Goal: Task Accomplishment & Management: Manage account settings

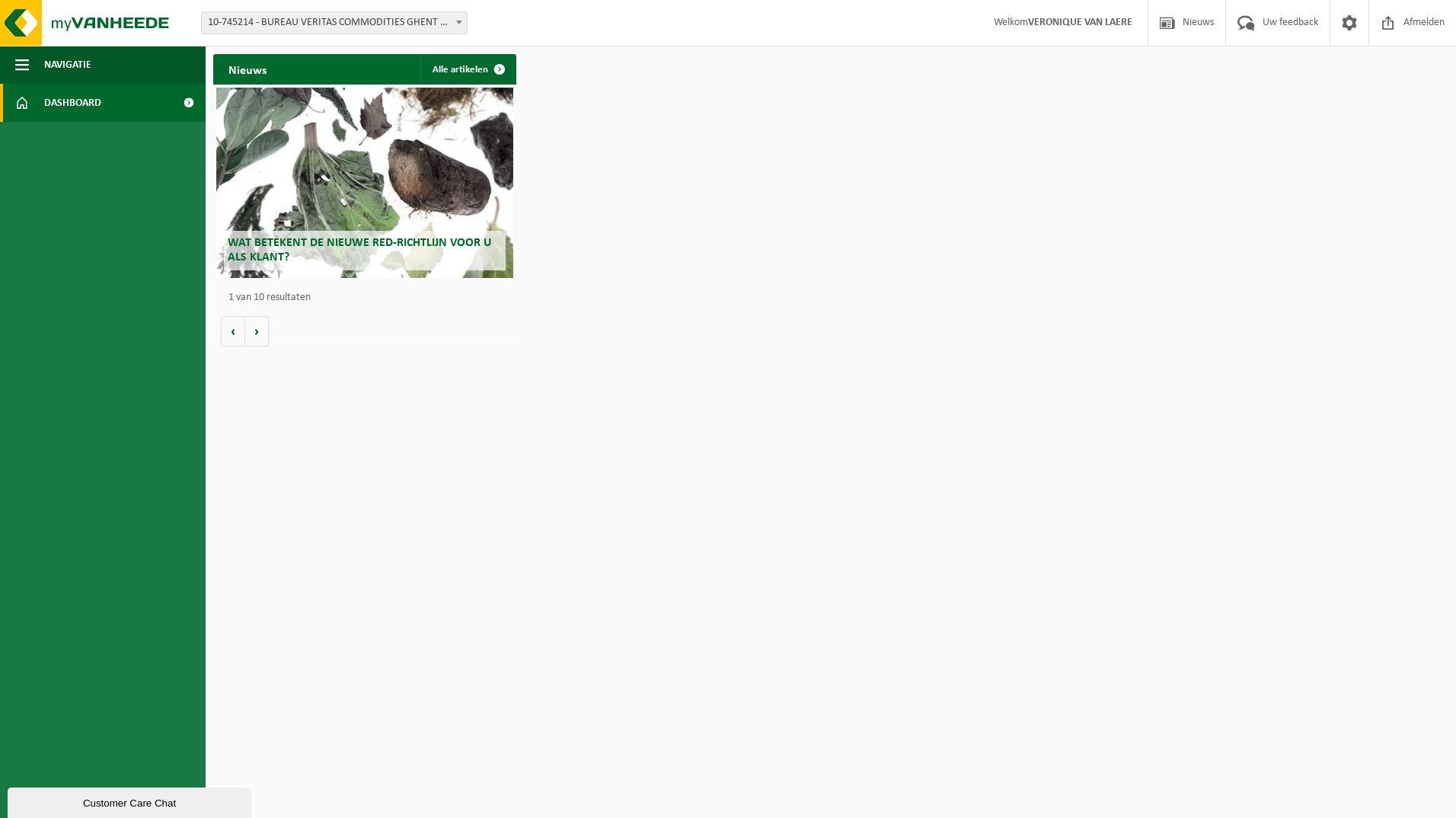
click at [71, 90] on span "Dashboard" at bounding box center [72, 103] width 57 height 38
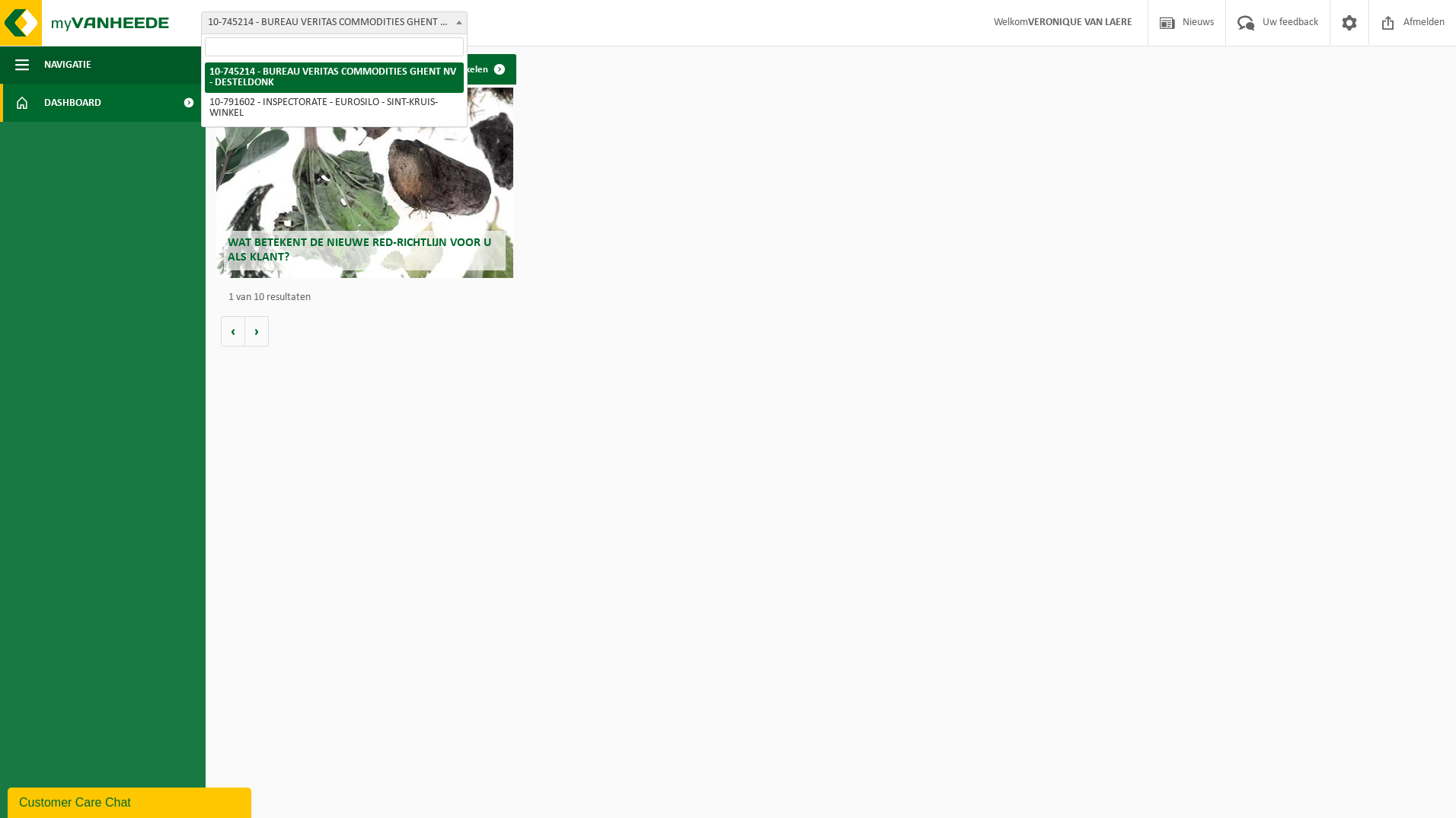
click at [464, 22] on span at bounding box center [458, 22] width 15 height 20
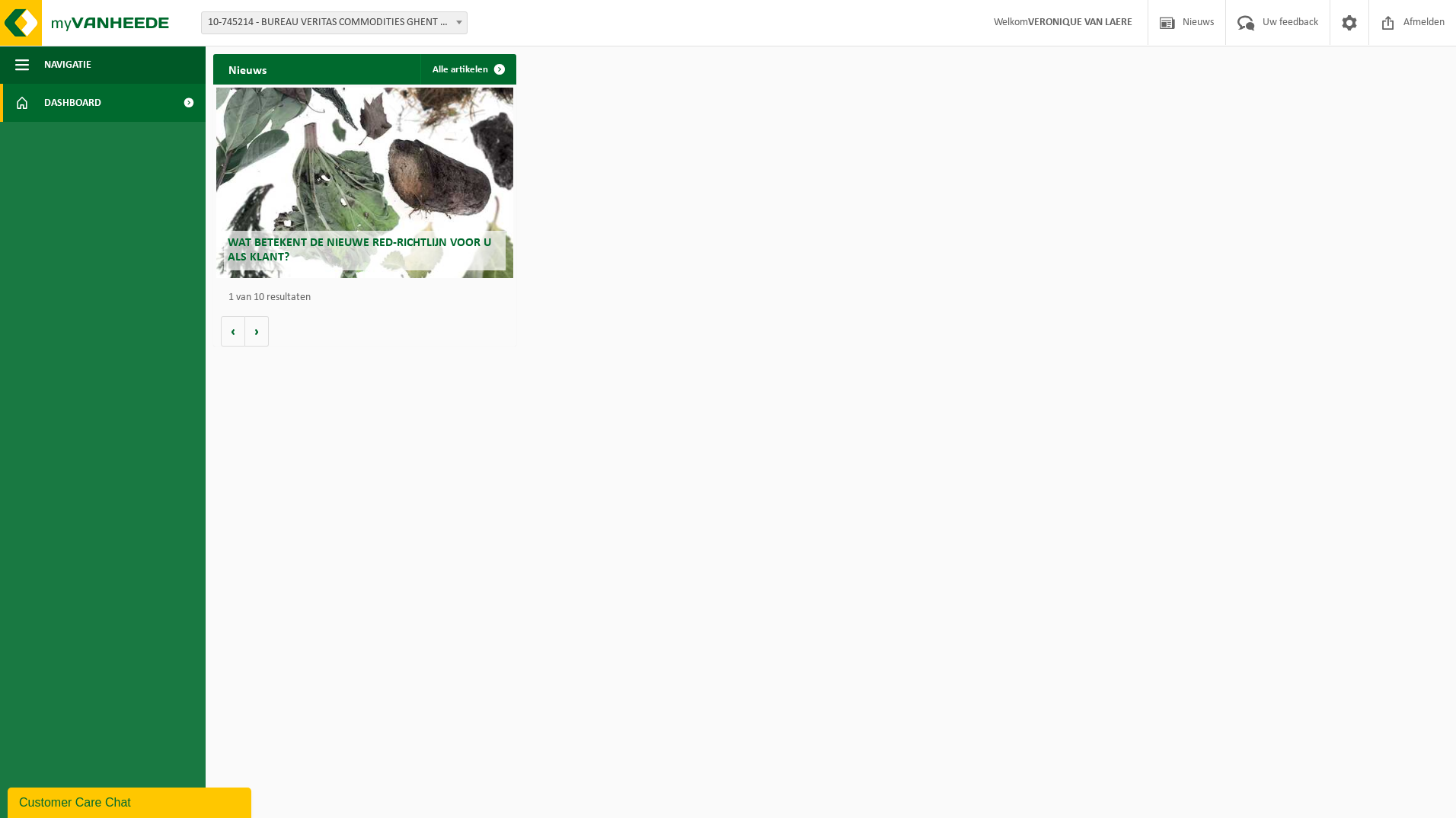
click at [1038, 24] on strong "VERONIQUE VAN LAERE" at bounding box center [1080, 22] width 104 height 12
click at [105, 61] on button "Navigatie" at bounding box center [103, 64] width 205 height 38
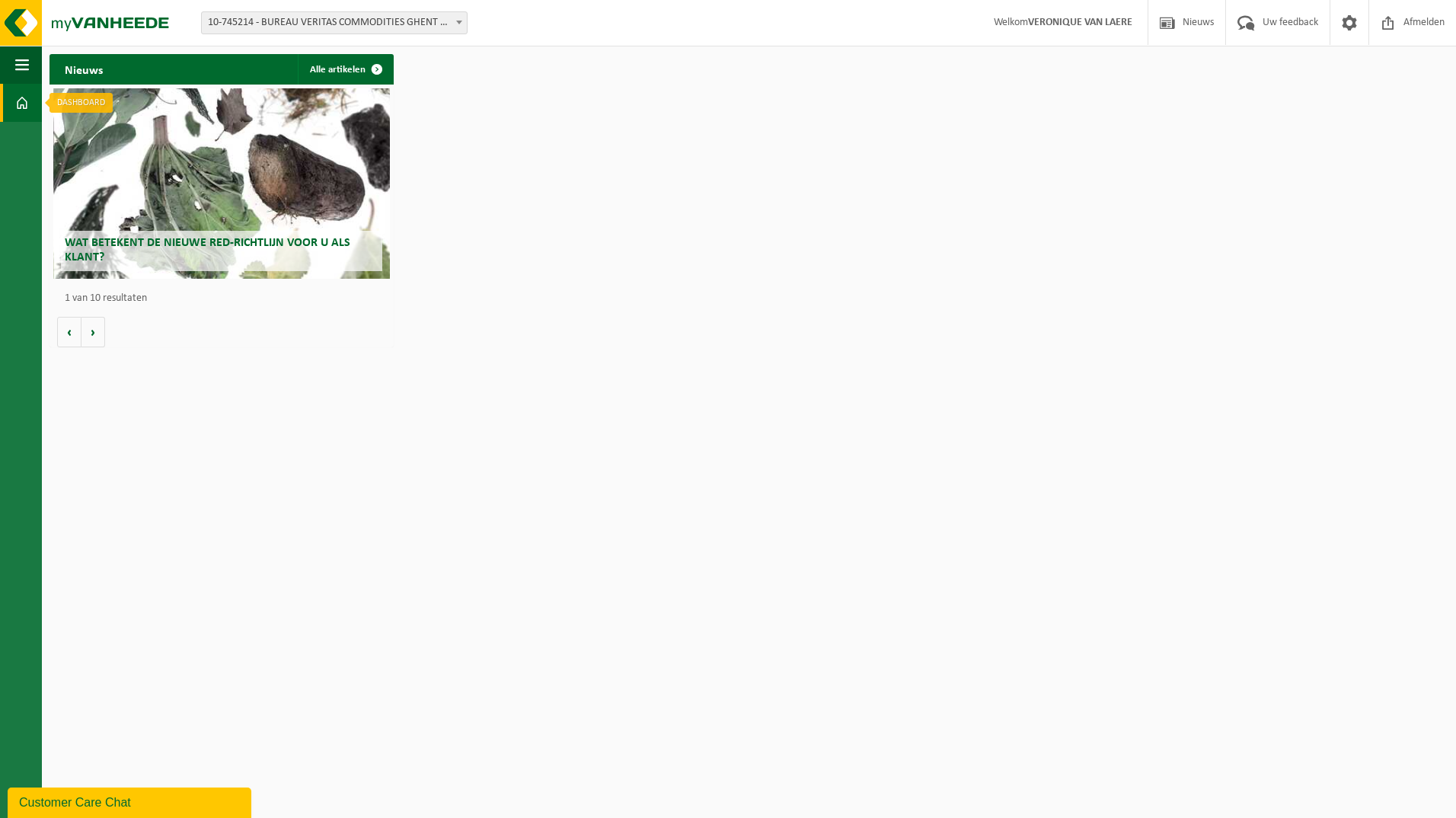
click at [25, 107] on span at bounding box center [21, 103] width 13 height 38
click at [23, 68] on span "button" at bounding box center [21, 64] width 13 height 38
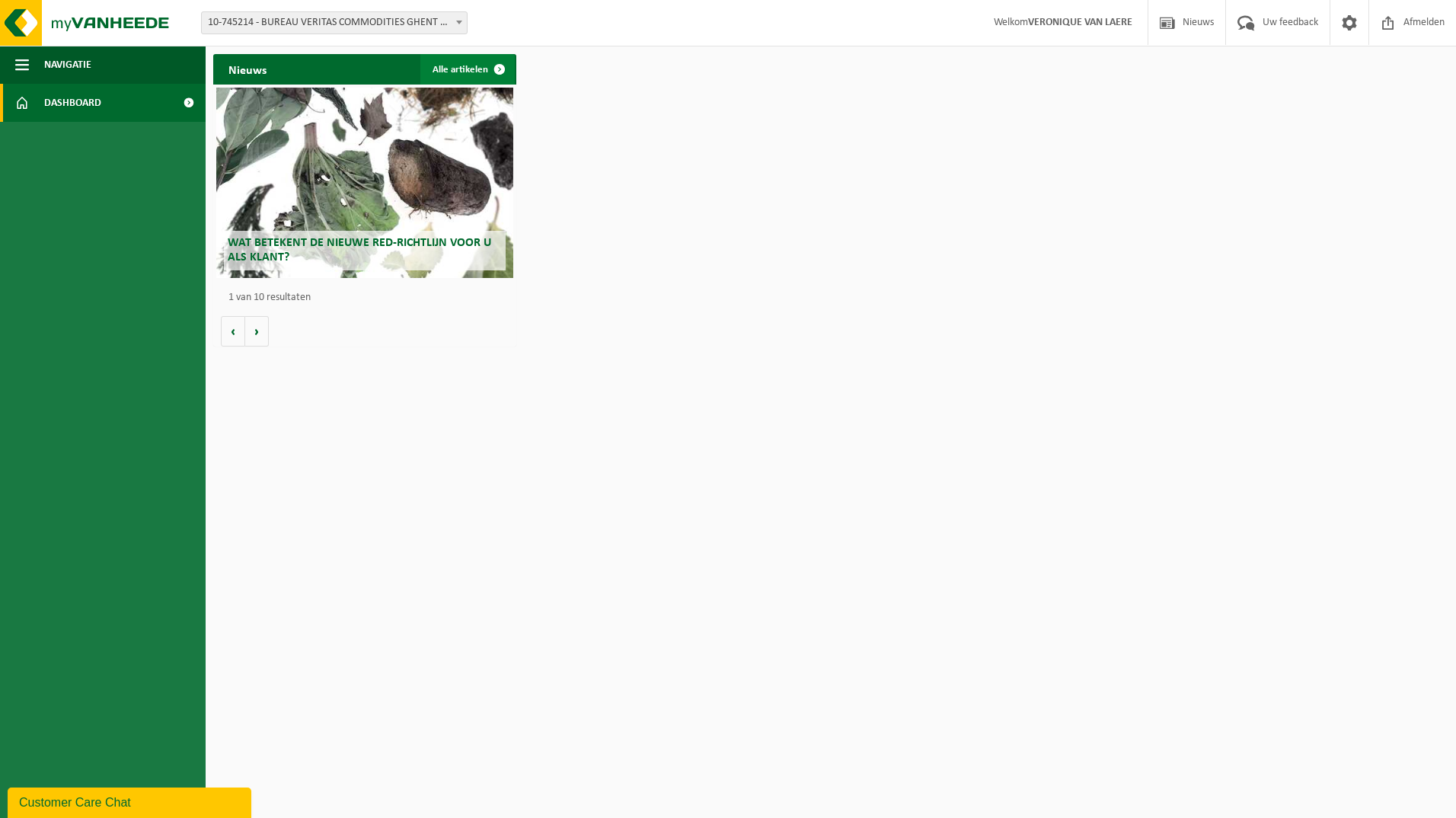
click at [465, 66] on link "Alle artikelen" at bounding box center [467, 69] width 94 height 31
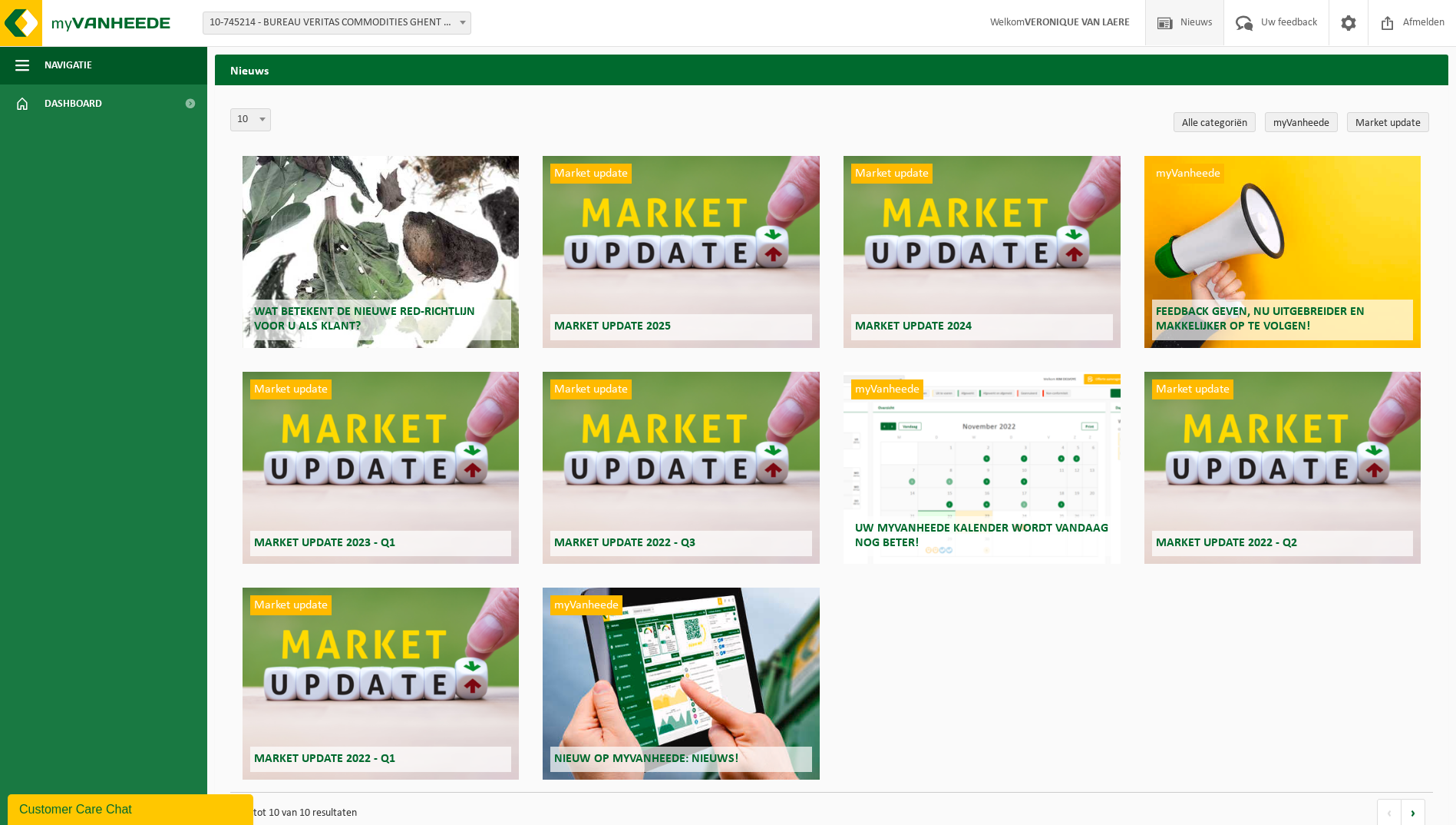
click at [247, 73] on h2 "Nieuws" at bounding box center [832, 70] width 1234 height 30
click at [1264, 23] on span "Uw feedback" at bounding box center [1289, 22] width 64 height 45
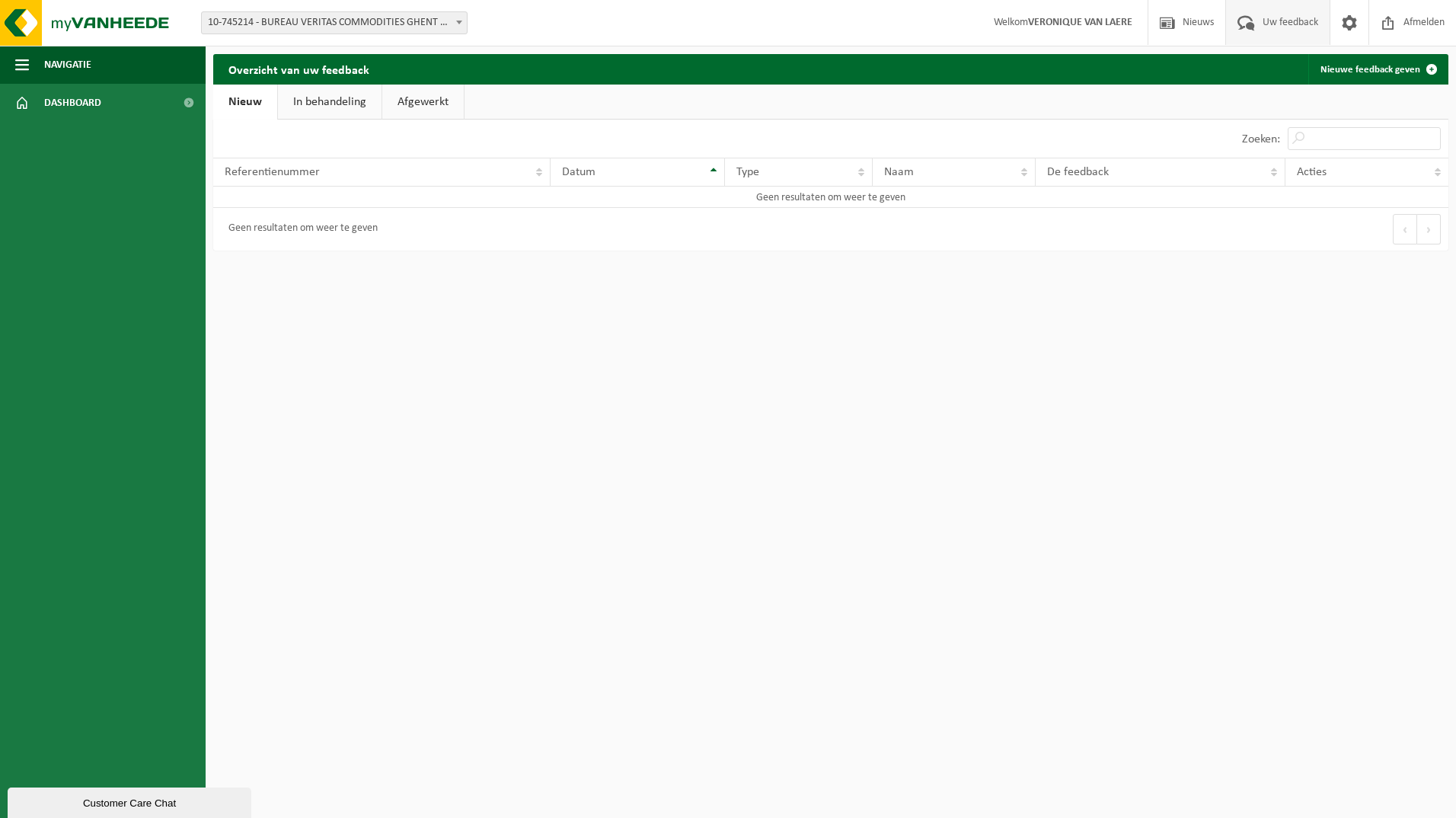
click at [1096, 16] on strong "VERONIQUE VAN LAERE" at bounding box center [1080, 22] width 104 height 12
drag, startPoint x: 456, startPoint y: 22, endPoint x: 447, endPoint y: 24, distance: 9.2
click at [456, 22] on b at bounding box center [459, 22] width 6 height 4
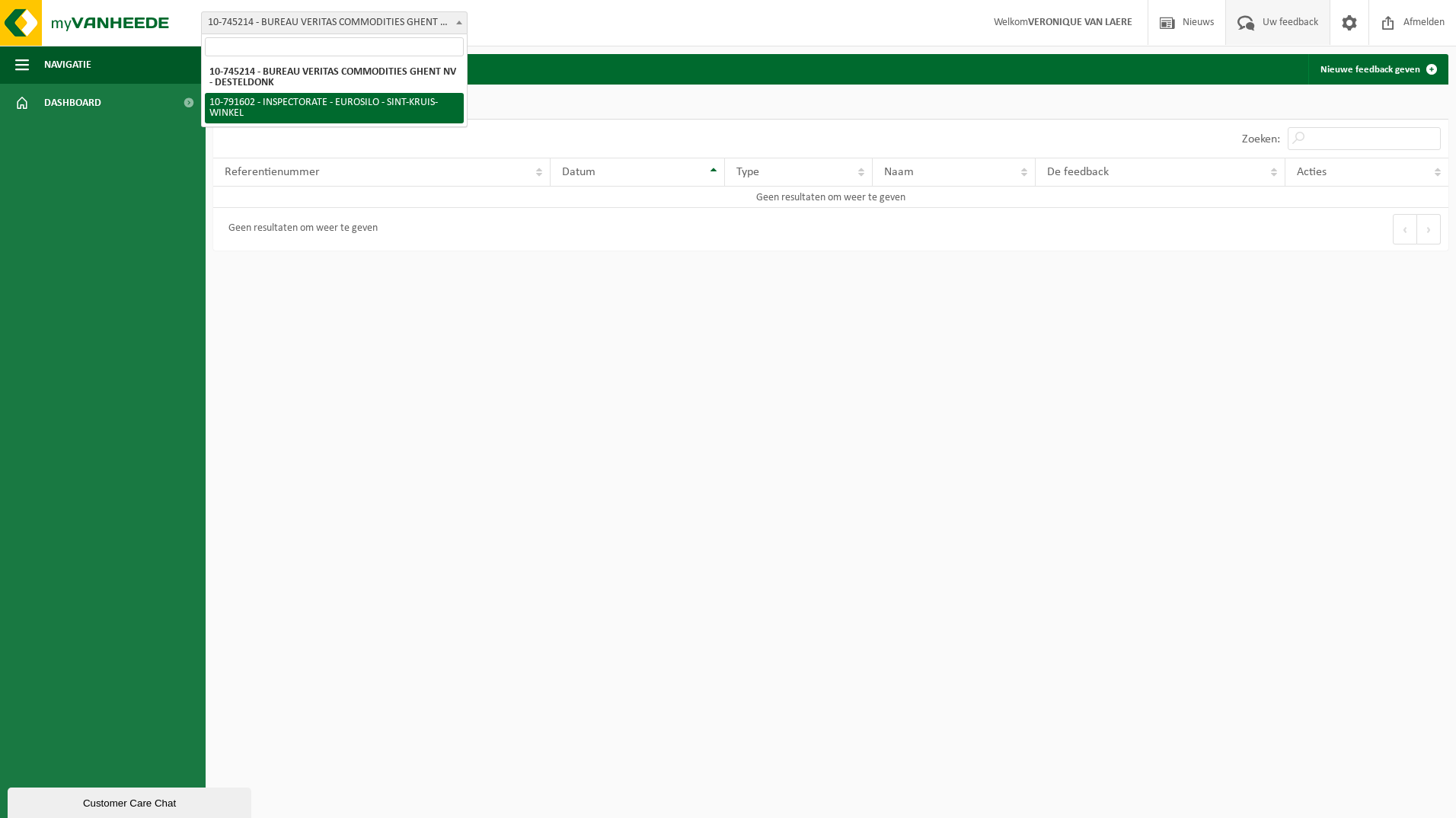
select select "30269"
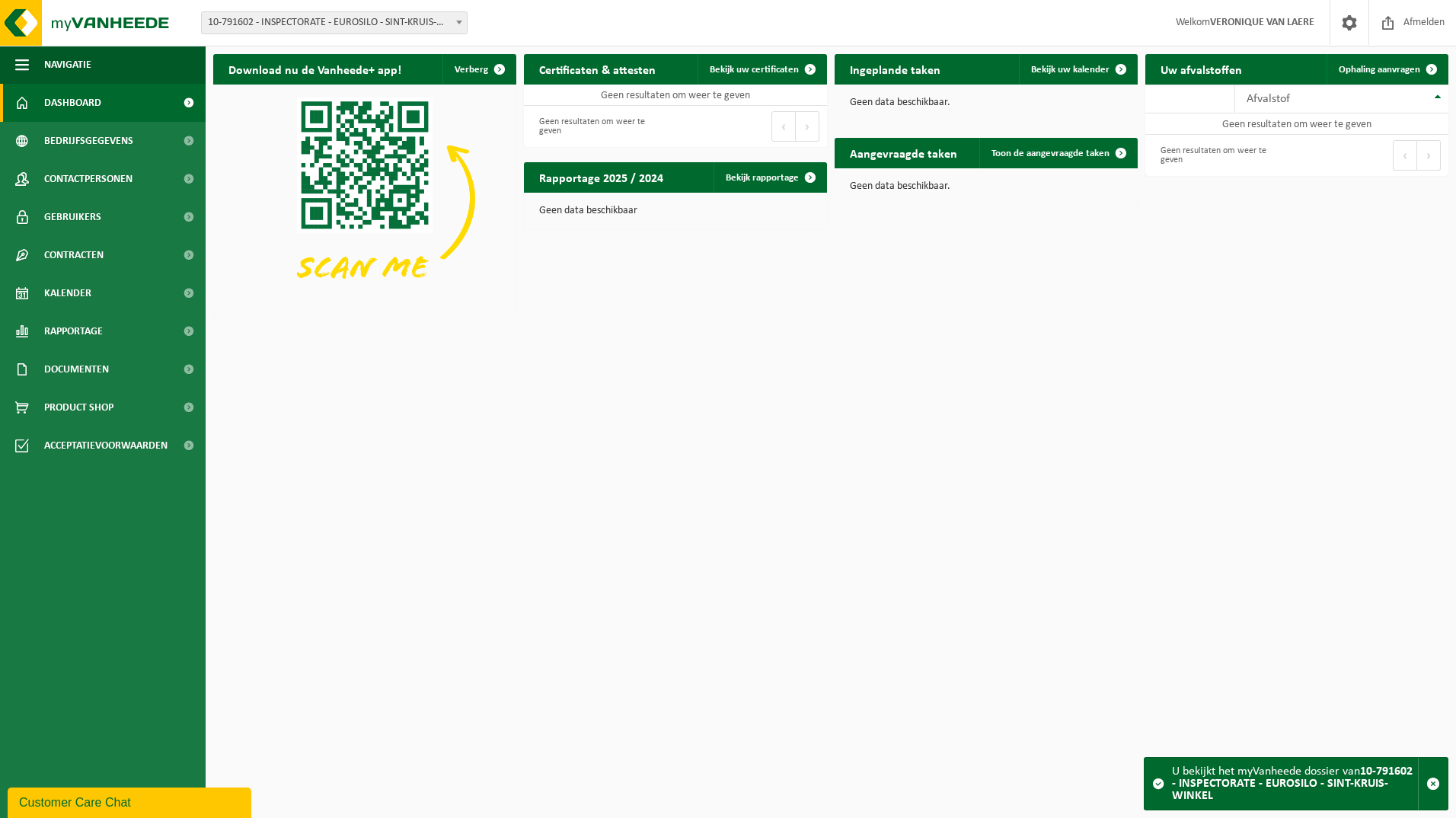
click at [460, 24] on b at bounding box center [459, 22] width 6 height 4
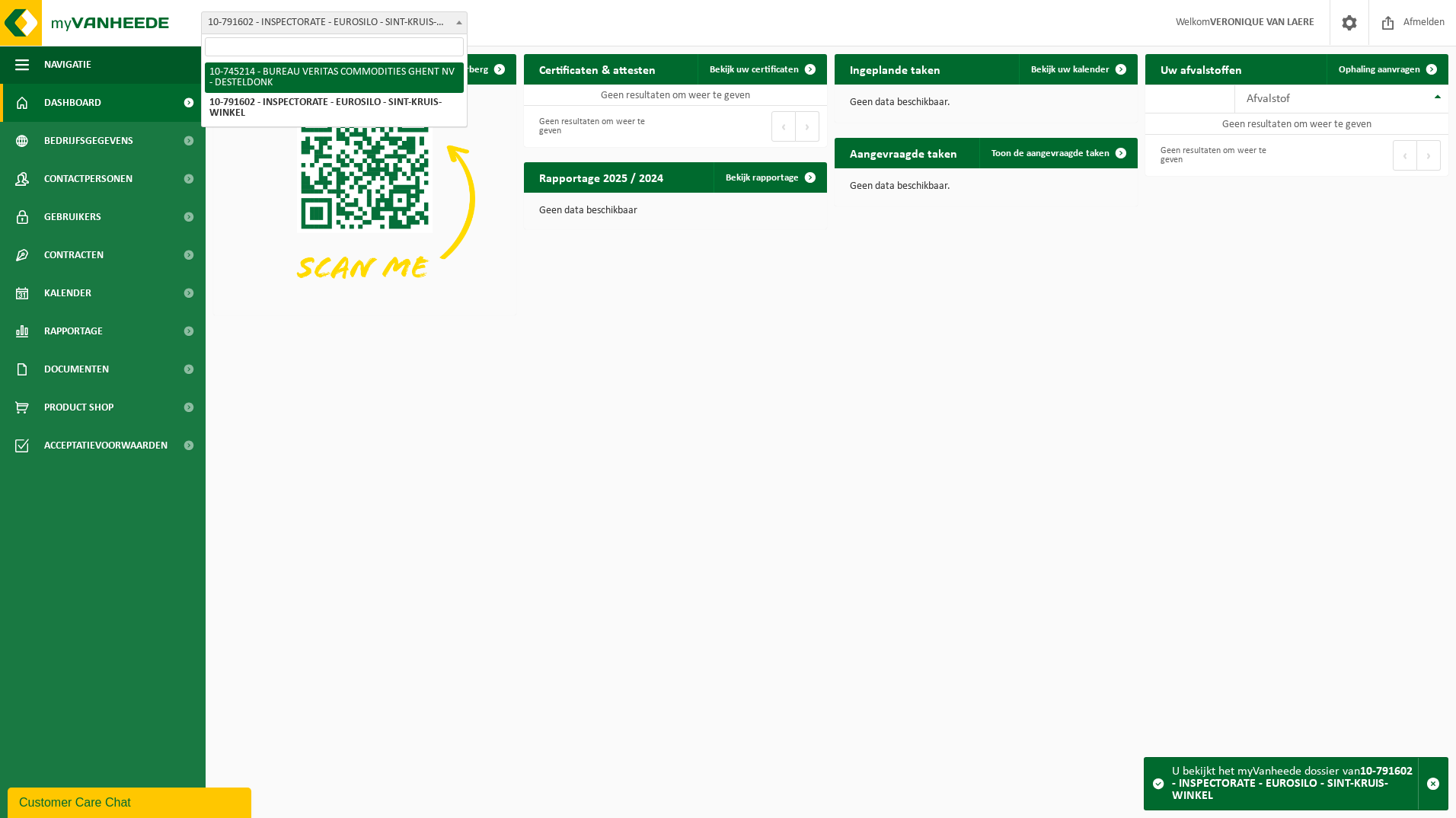
select select "5318"
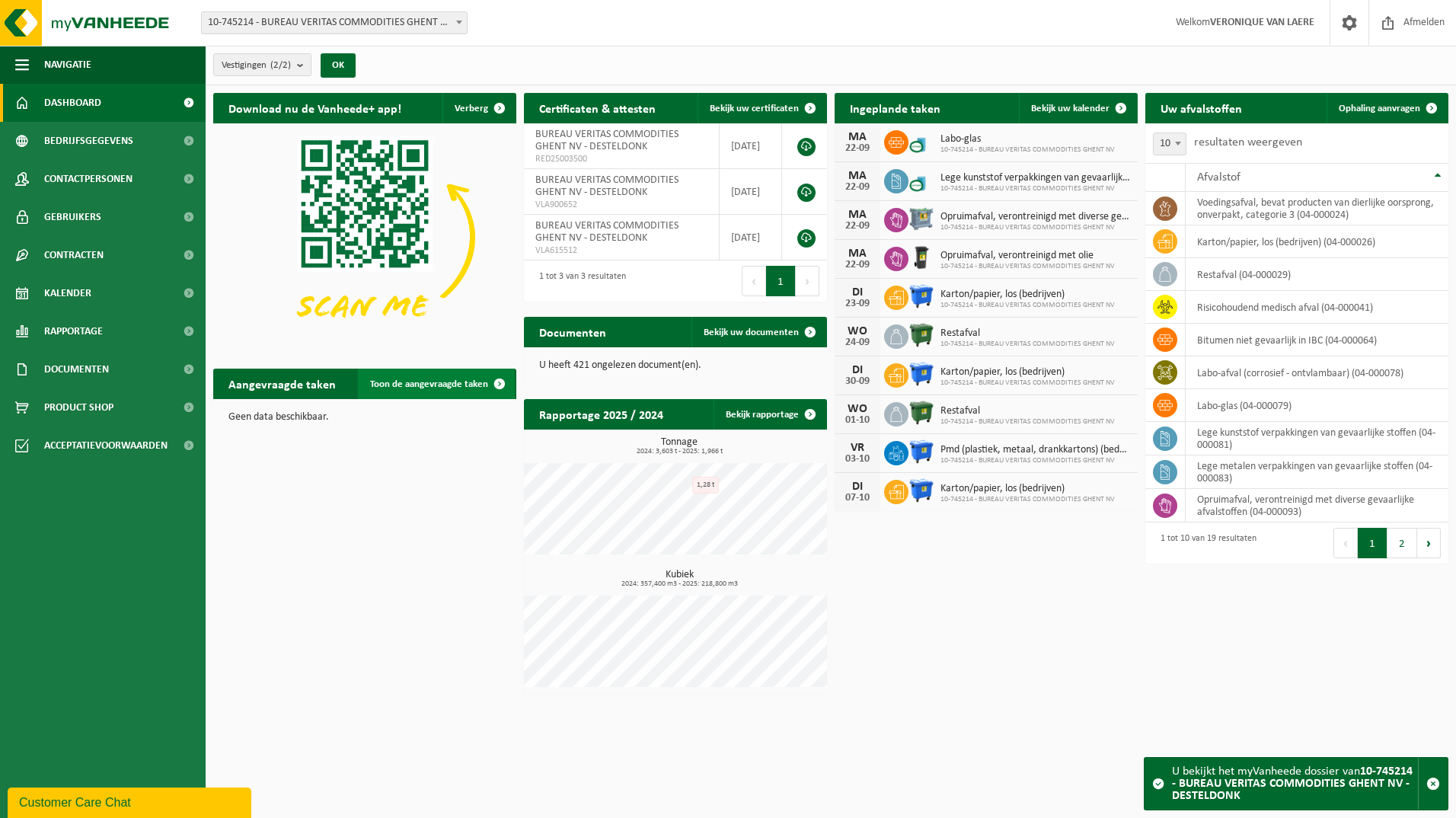
click at [498, 383] on span at bounding box center [499, 383] width 31 height 31
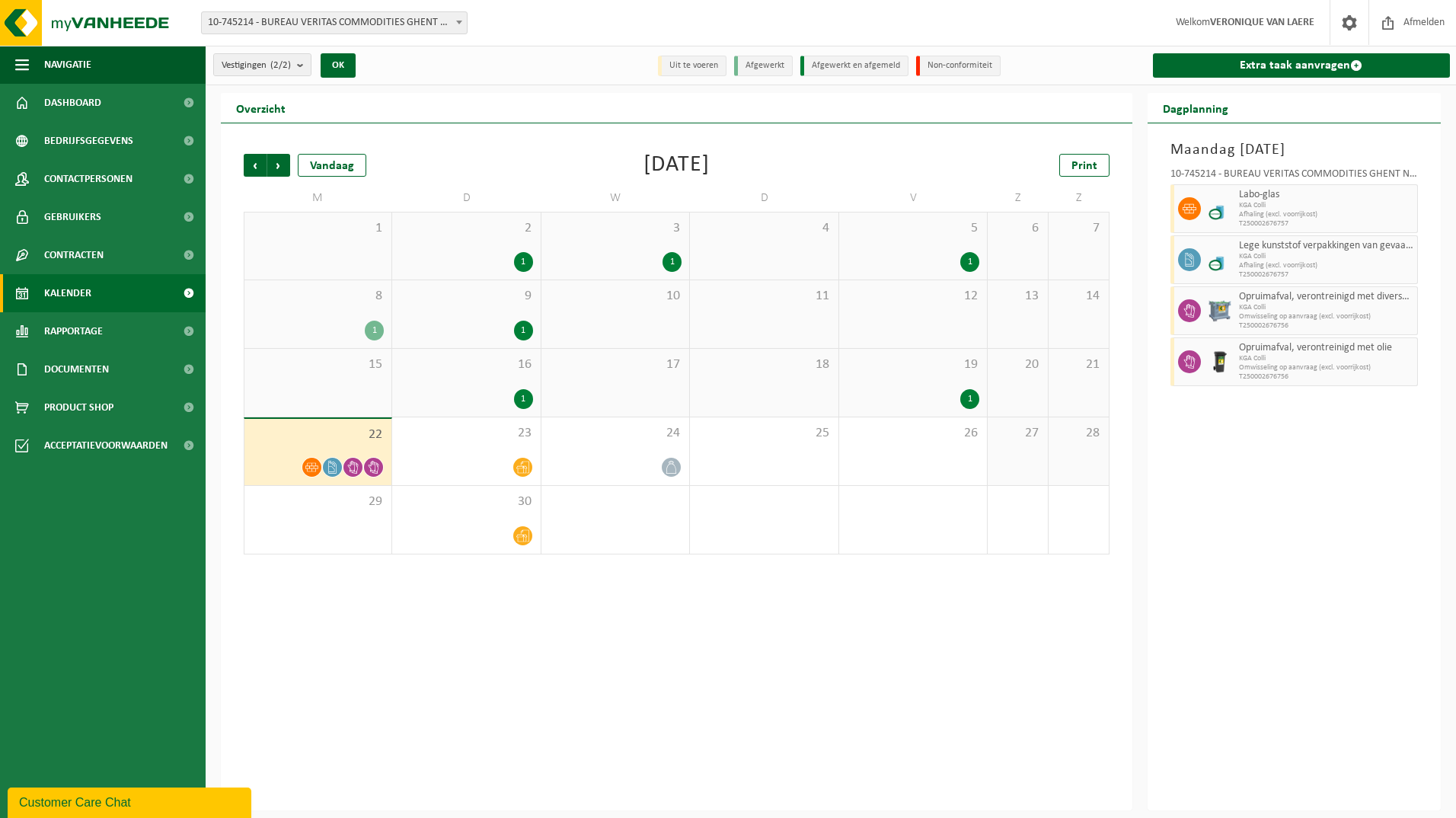
click at [366, 434] on span "22" at bounding box center [318, 434] width 132 height 16
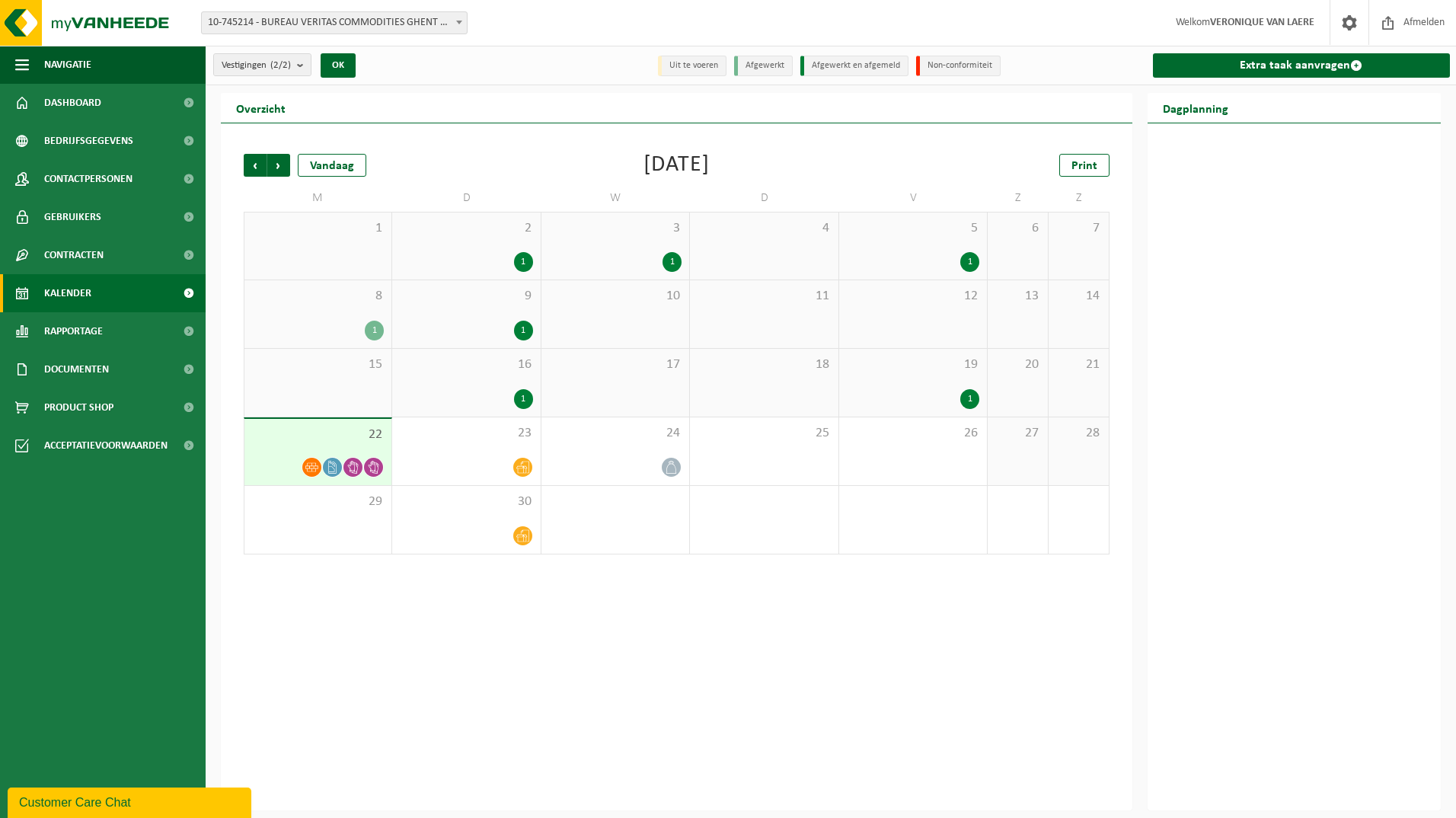
click at [377, 434] on span "22" at bounding box center [318, 434] width 132 height 16
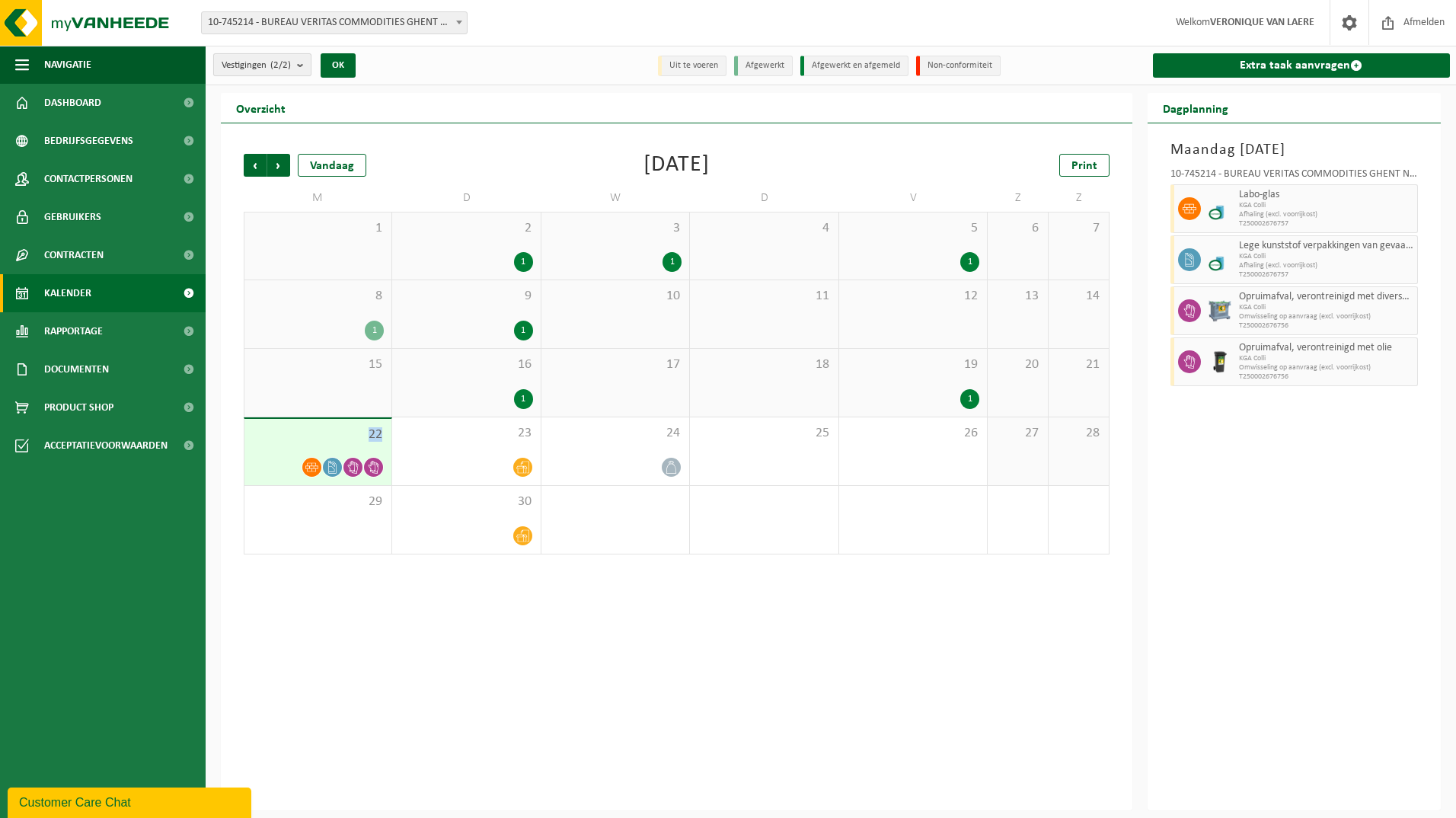
click at [306, 63] on b "submit" at bounding box center [303, 64] width 13 height 21
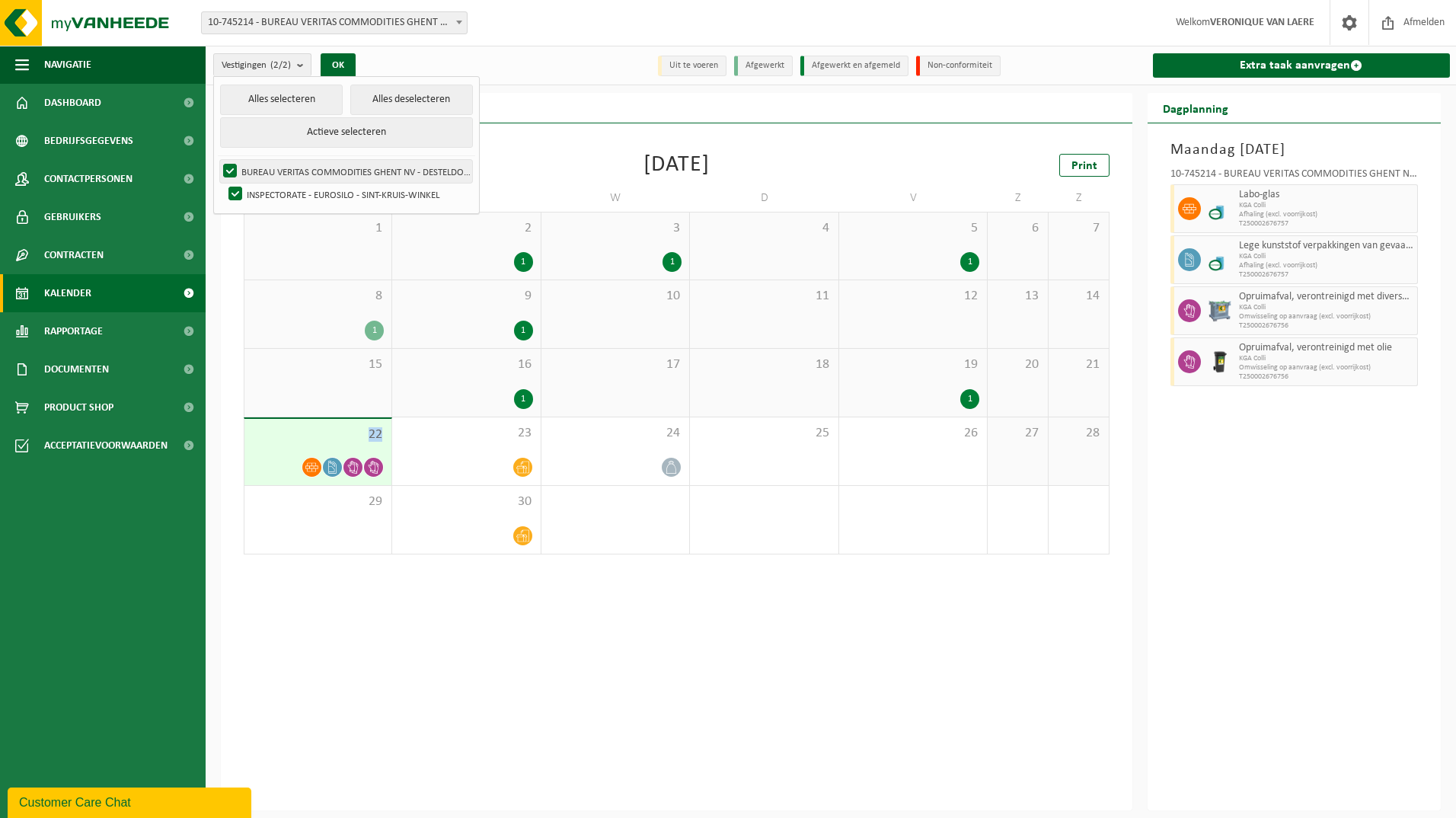
click at [337, 170] on label "BUREAU VERITAS COMMODITIES GHENT NV - DESTELDONK" at bounding box center [346, 171] width 252 height 23
click at [218, 160] on input "BUREAU VERITAS COMMODITIES GHENT NV - DESTELDONK" at bounding box center [217, 159] width 1 height 1
click at [337, 170] on label "BUREAU VERITAS COMMODITIES GHENT NV - DESTELDONK" at bounding box center [346, 171] width 252 height 23
click at [218, 160] on input "BUREAU VERITAS COMMODITIES GHENT NV - DESTELDONK" at bounding box center [217, 159] width 1 height 1
checkbox input "true"
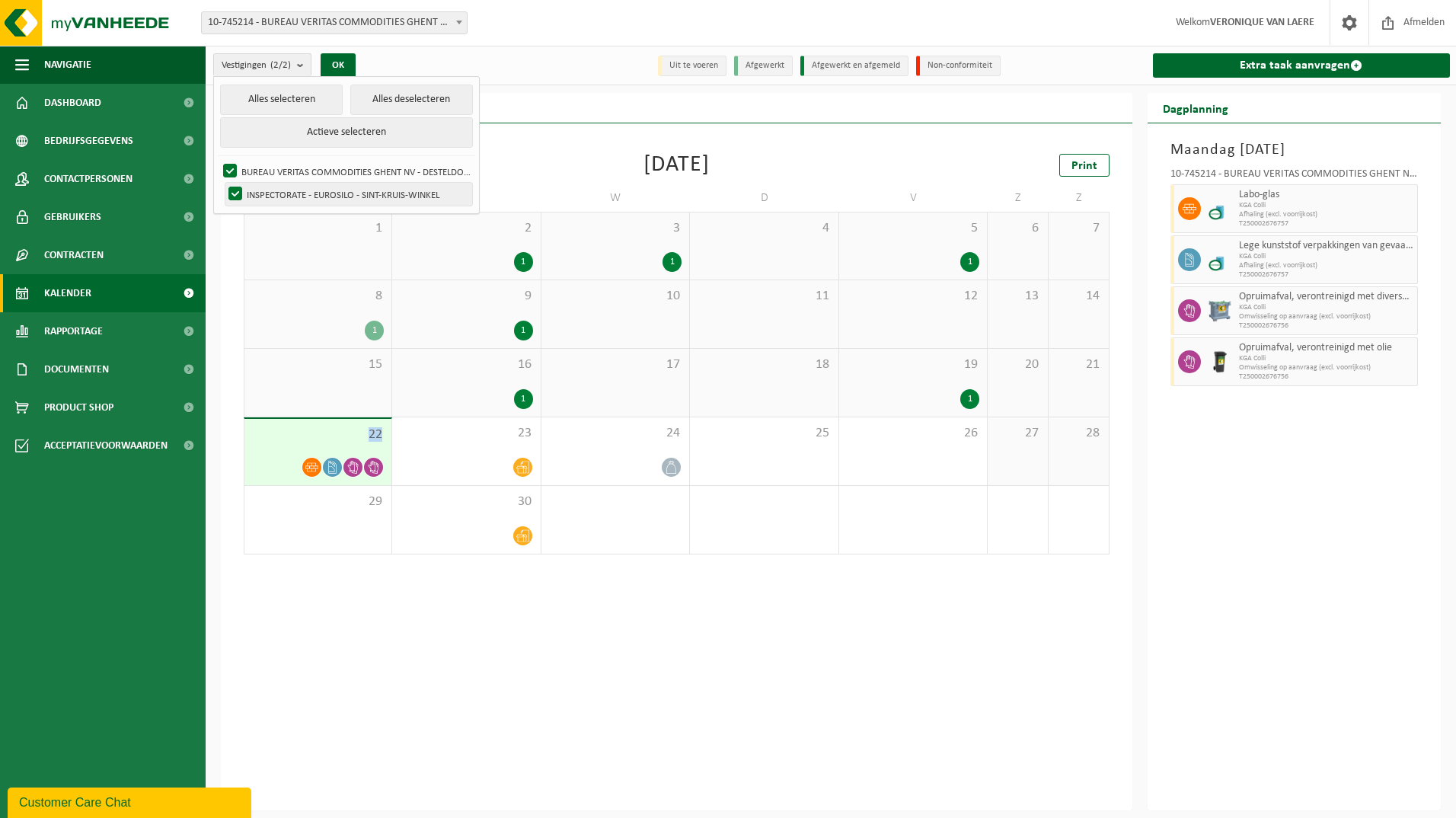
click at [318, 194] on label "INSPECTORATE - EUROSILO - SINT-KRUIS-WINKEL" at bounding box center [349, 194] width 247 height 23
click at [223, 183] on input "INSPECTORATE - EUROSILO - SINT-KRUIS-WINKEL" at bounding box center [223, 182] width 1 height 1
checkbox input "false"
click at [339, 63] on button "OK" at bounding box center [338, 65] width 35 height 24
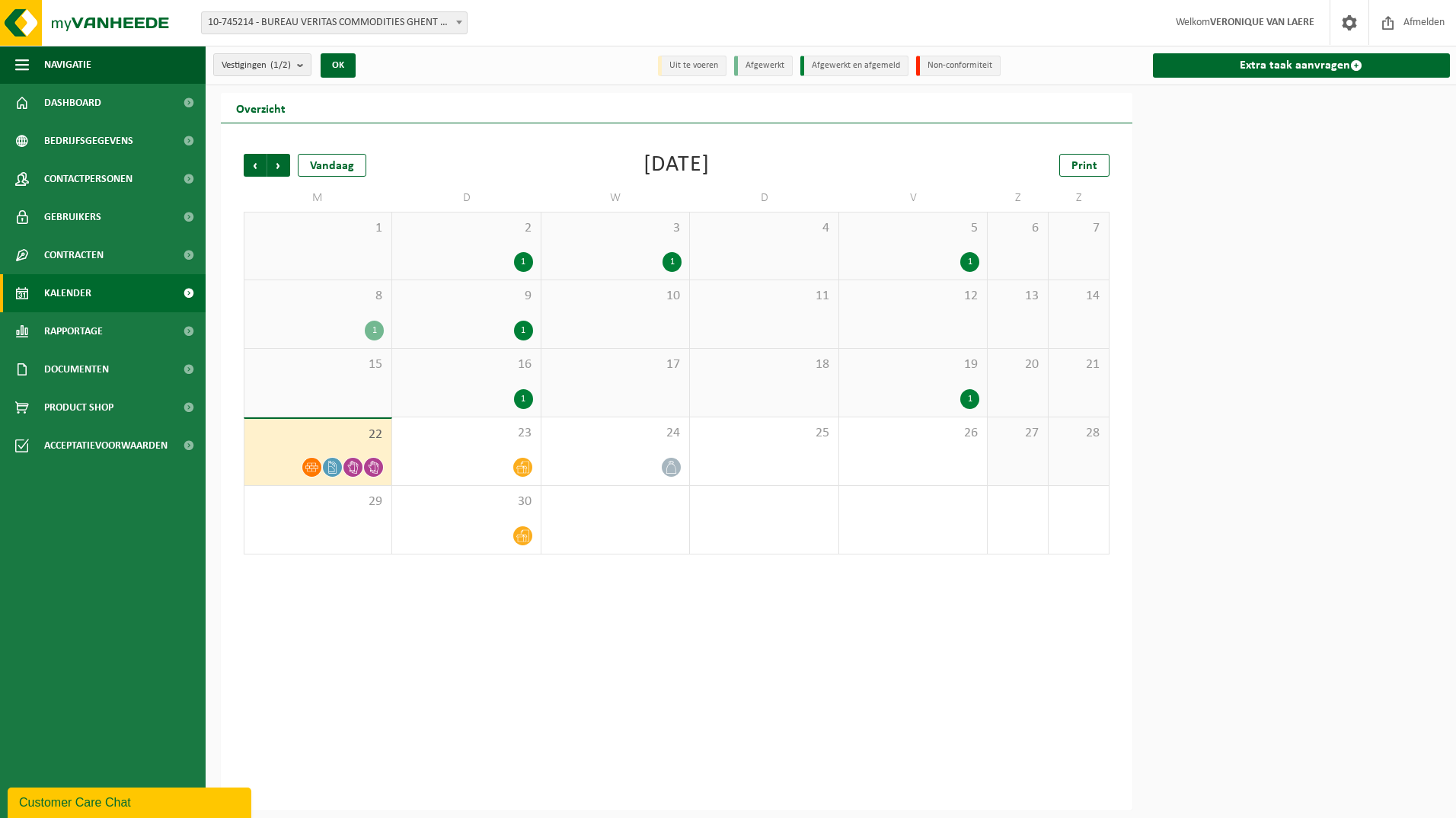
click at [336, 435] on span "22" at bounding box center [318, 434] width 132 height 16
